Goal: Check status: Check status

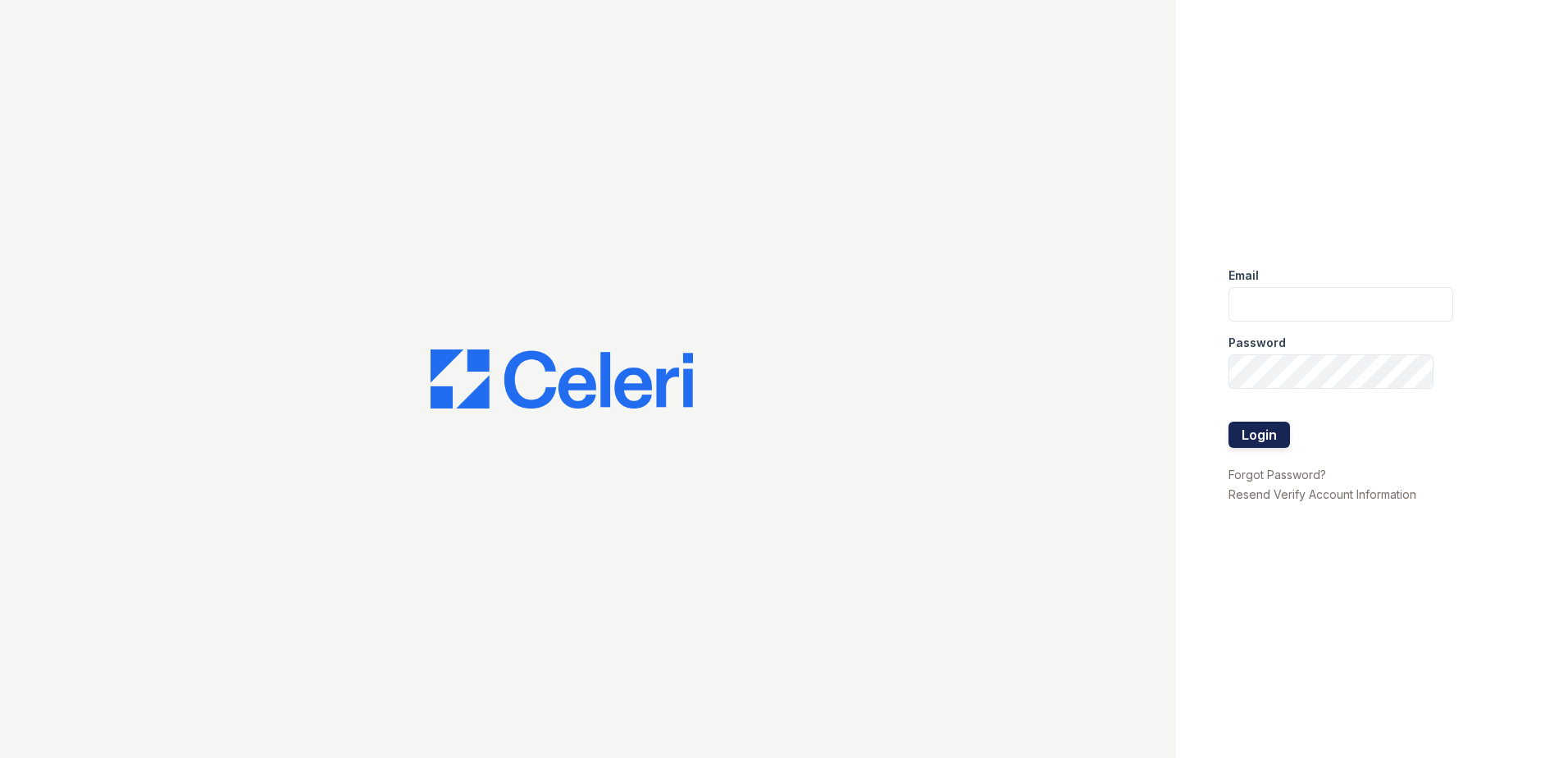
type input "arriveatmedicinelake@trinity-pm.com"
click at [1255, 444] on button "Login" at bounding box center [1259, 434] width 61 height 26
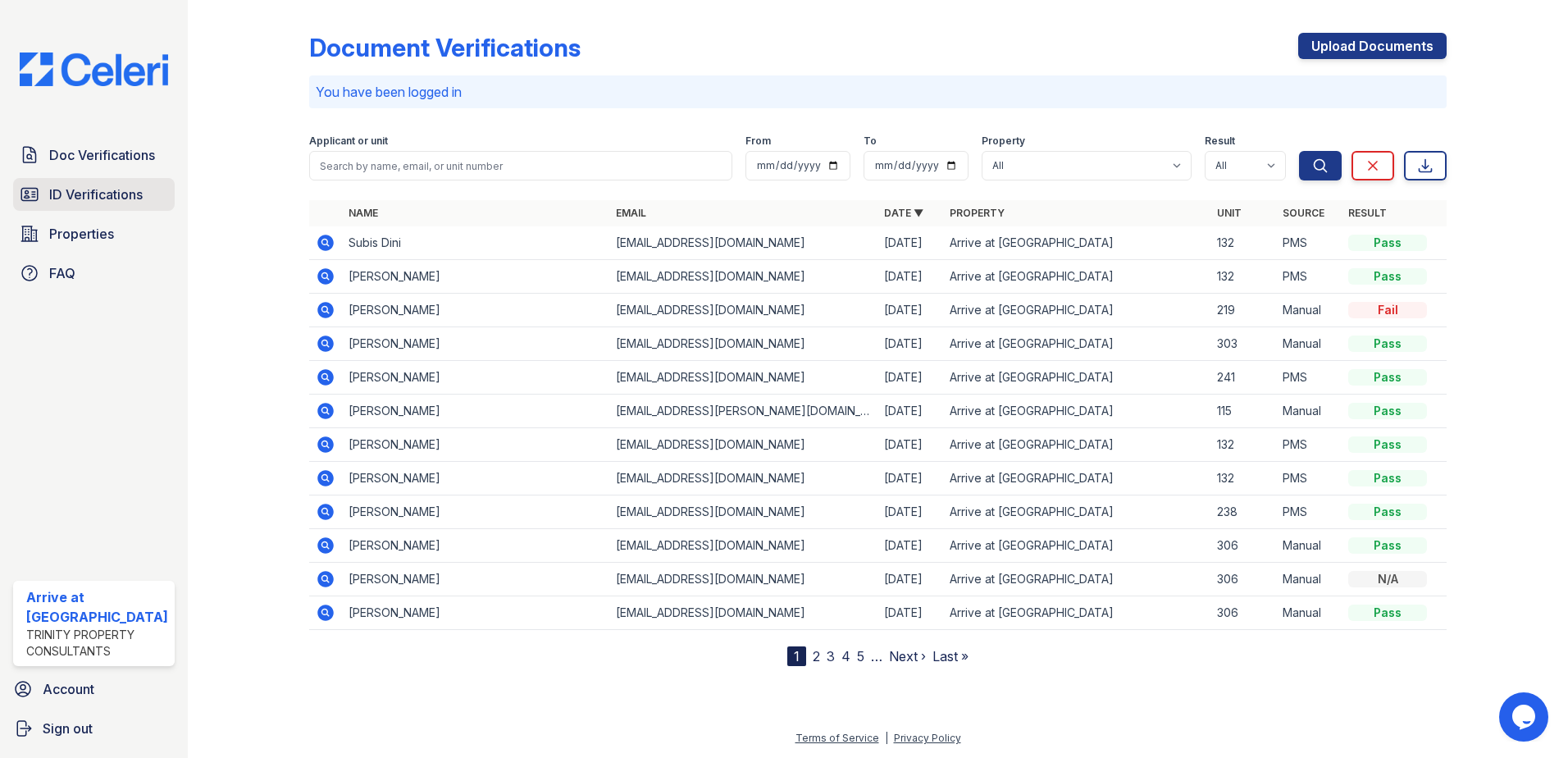
click at [82, 201] on span "ID Verifications" at bounding box center [95, 194] width 93 height 20
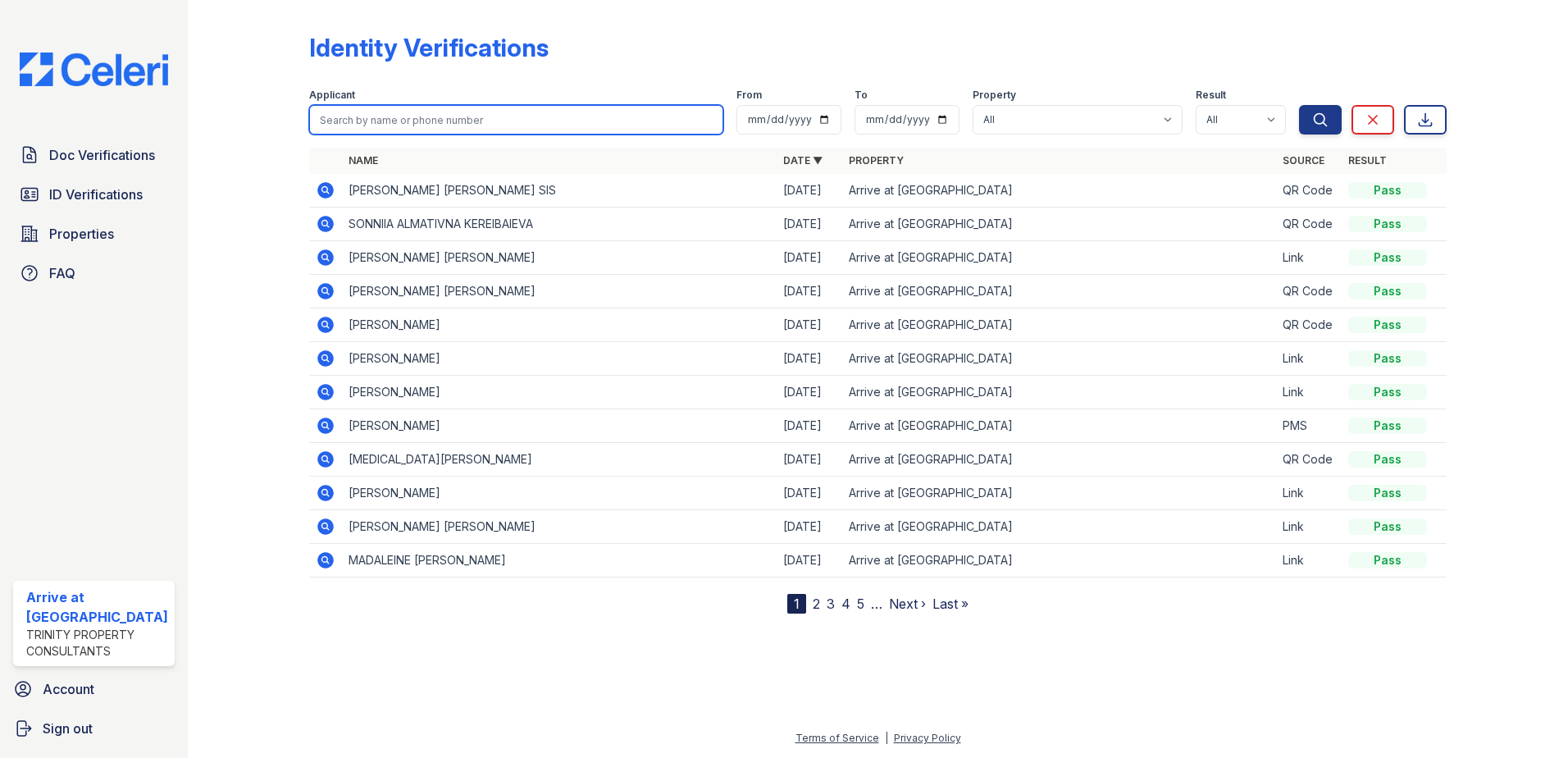
click at [458, 122] on input "search" at bounding box center [516, 119] width 415 height 30
type input "[PERSON_NAME]"
click at [1299, 105] on button "Search" at bounding box center [1320, 119] width 42 height 30
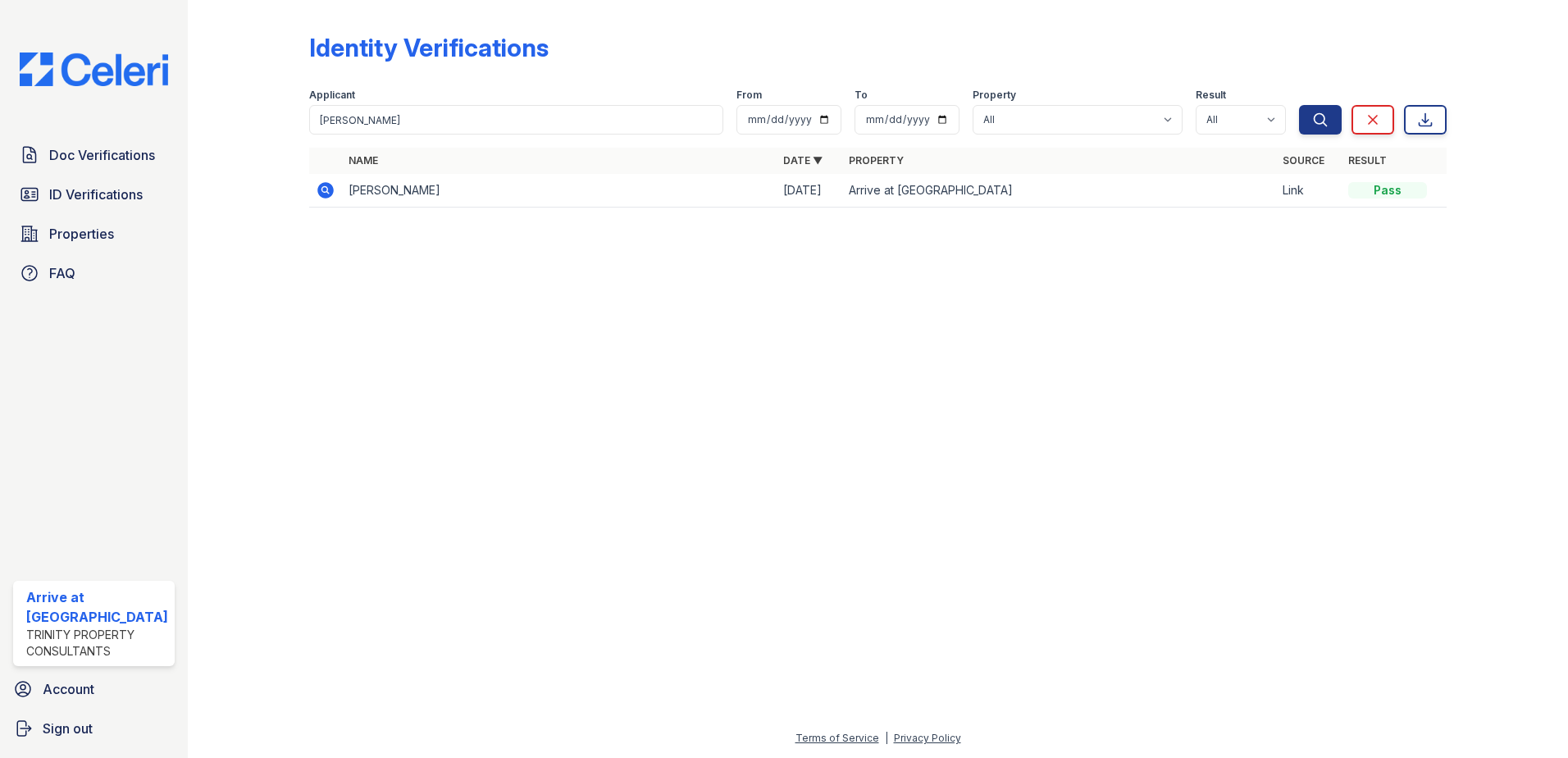
click at [677, 560] on div at bounding box center [877, 489] width 1327 height 478
